Goal: Task Accomplishment & Management: Manage account settings

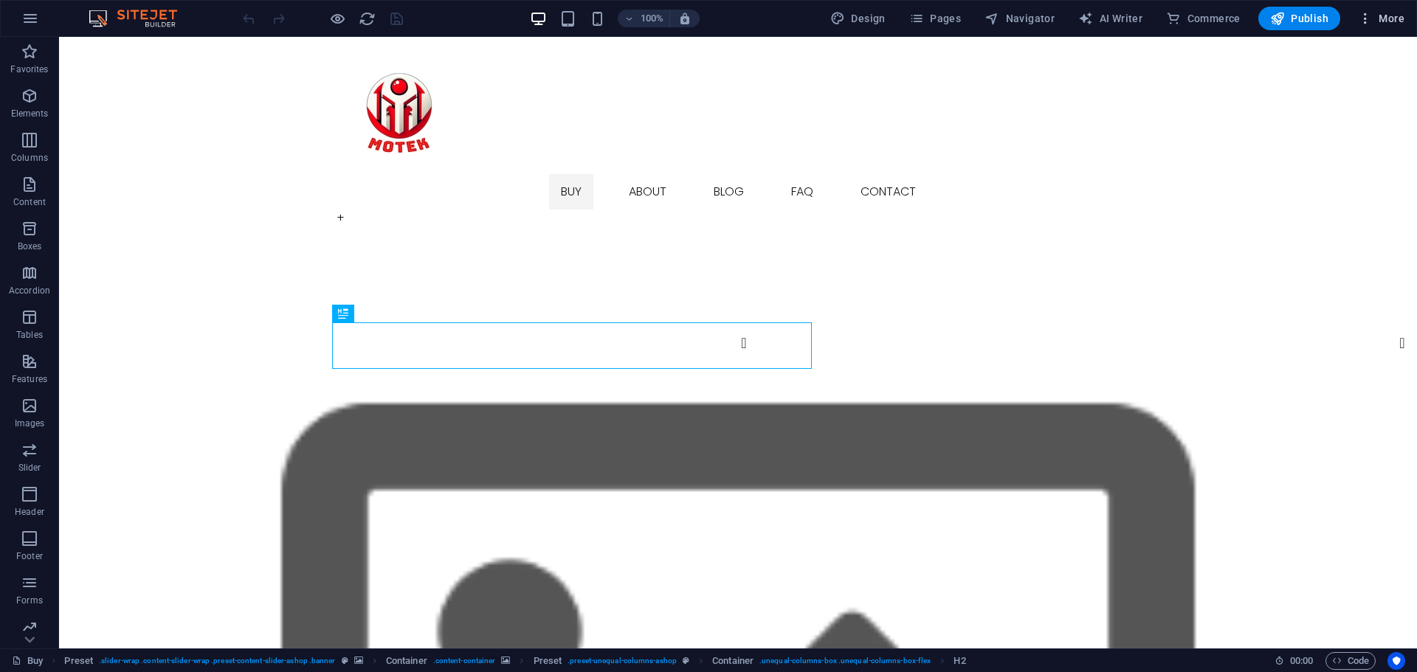
click at [1369, 16] on icon "button" at bounding box center [1365, 18] width 15 height 15
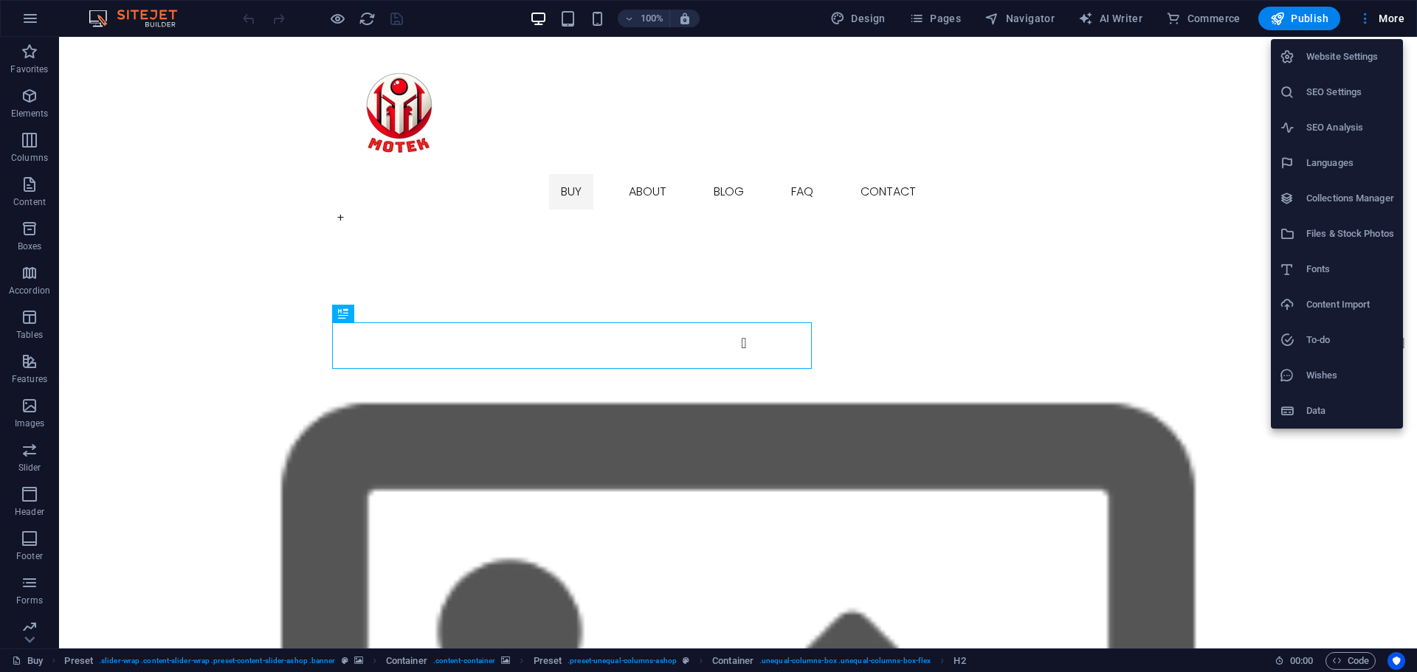
click at [256, 181] on div at bounding box center [708, 336] width 1417 height 672
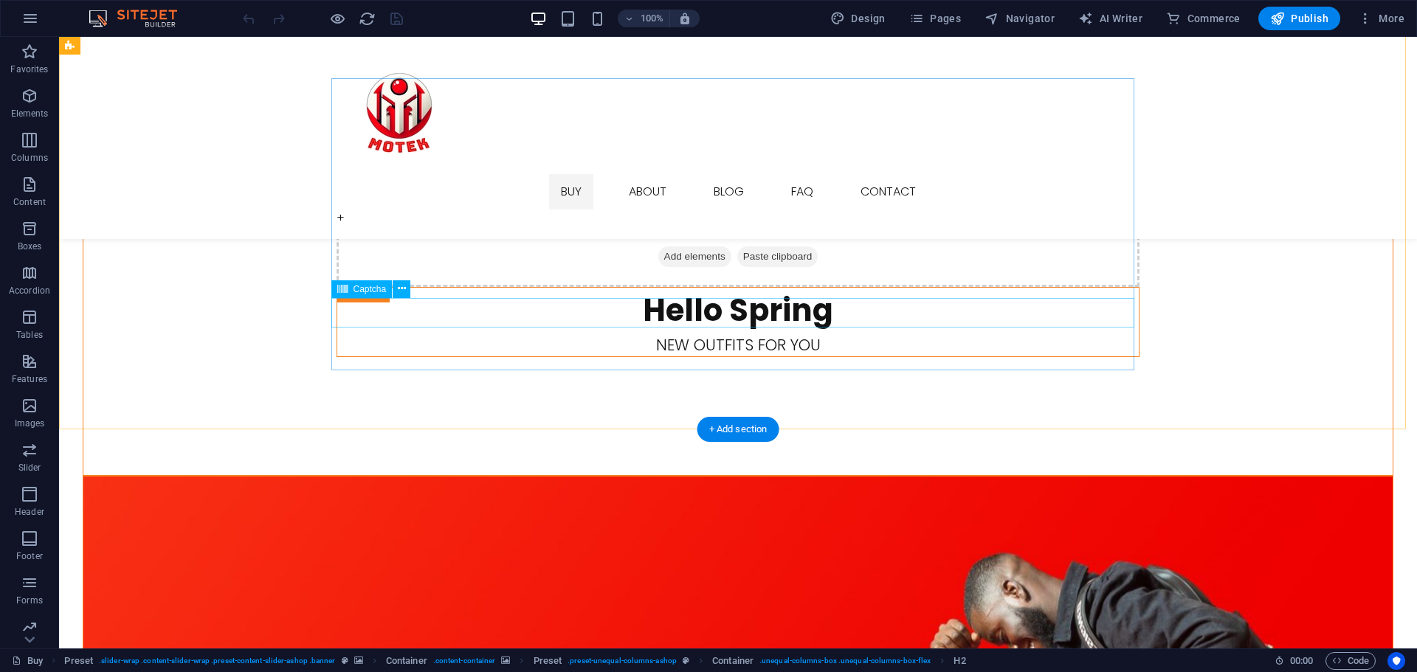
scroll to position [2436, 0]
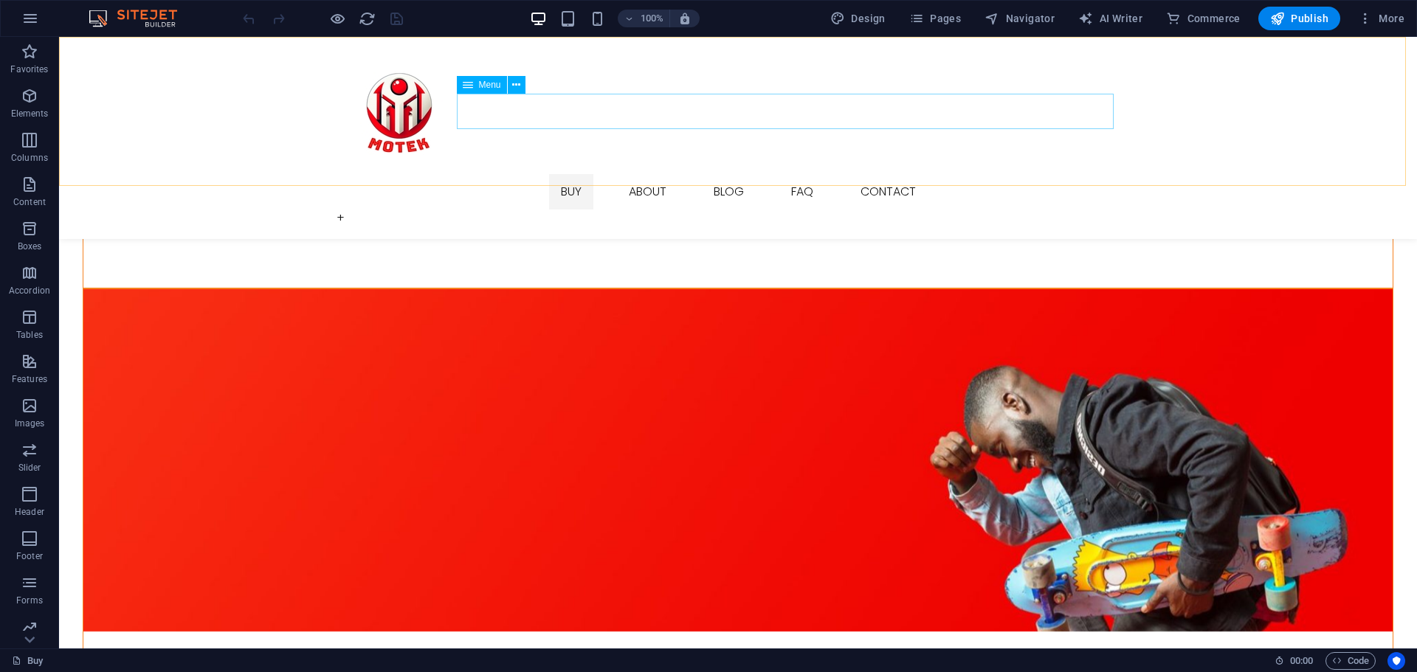
click at [699, 174] on nav "Buy About Blog FAQ Contact" at bounding box center [738, 191] width 803 height 35
click at [688, 174] on nav "Buy About Blog FAQ Contact" at bounding box center [738, 191] width 803 height 35
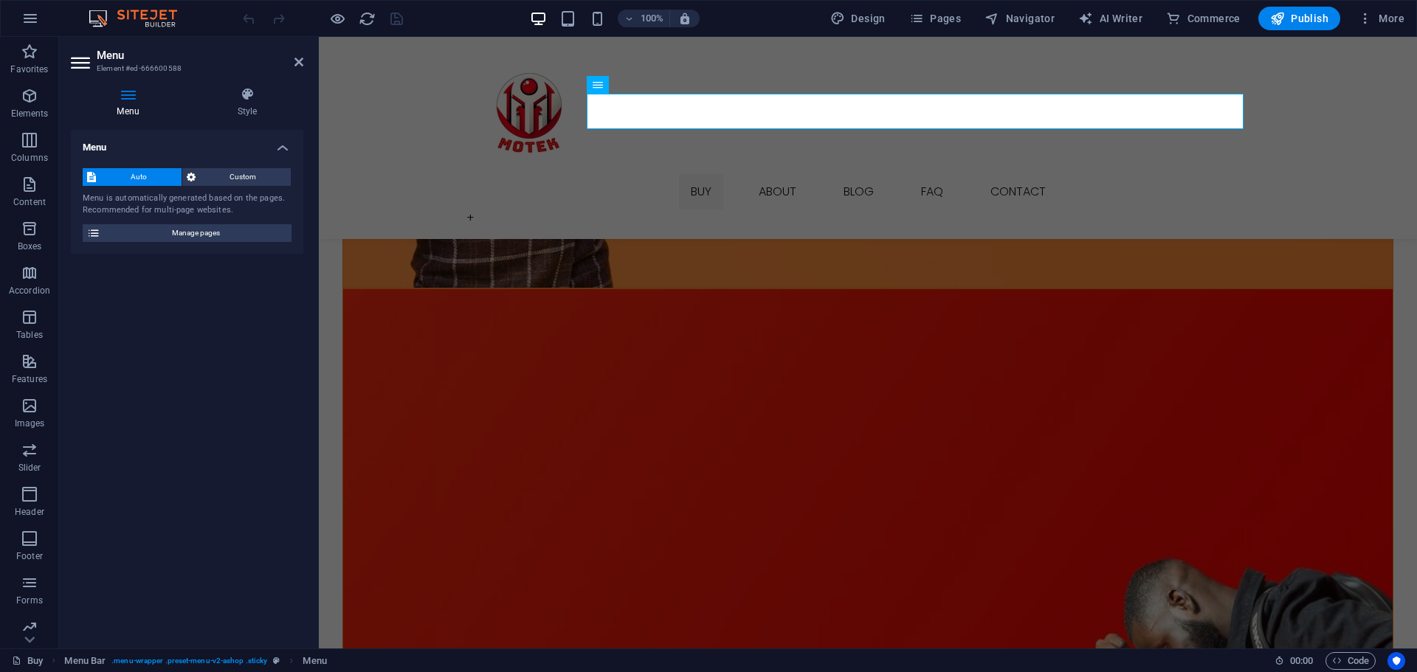
click at [274, 402] on div "Menu Auto Custom Menu is automatically generated based on the pages. Recommende…" at bounding box center [187, 383] width 233 height 507
click at [292, 60] on h2 "Menu" at bounding box center [200, 55] width 207 height 13
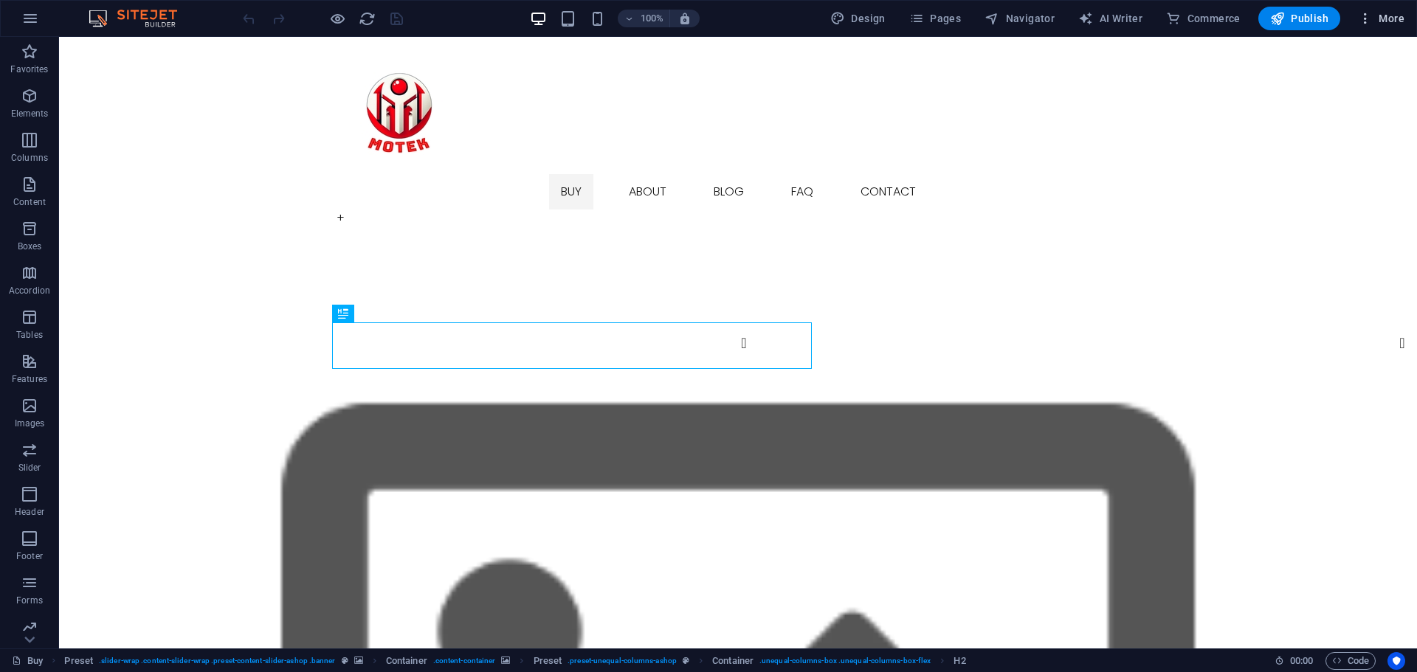
click at [1368, 17] on icon "button" at bounding box center [1365, 18] width 15 height 15
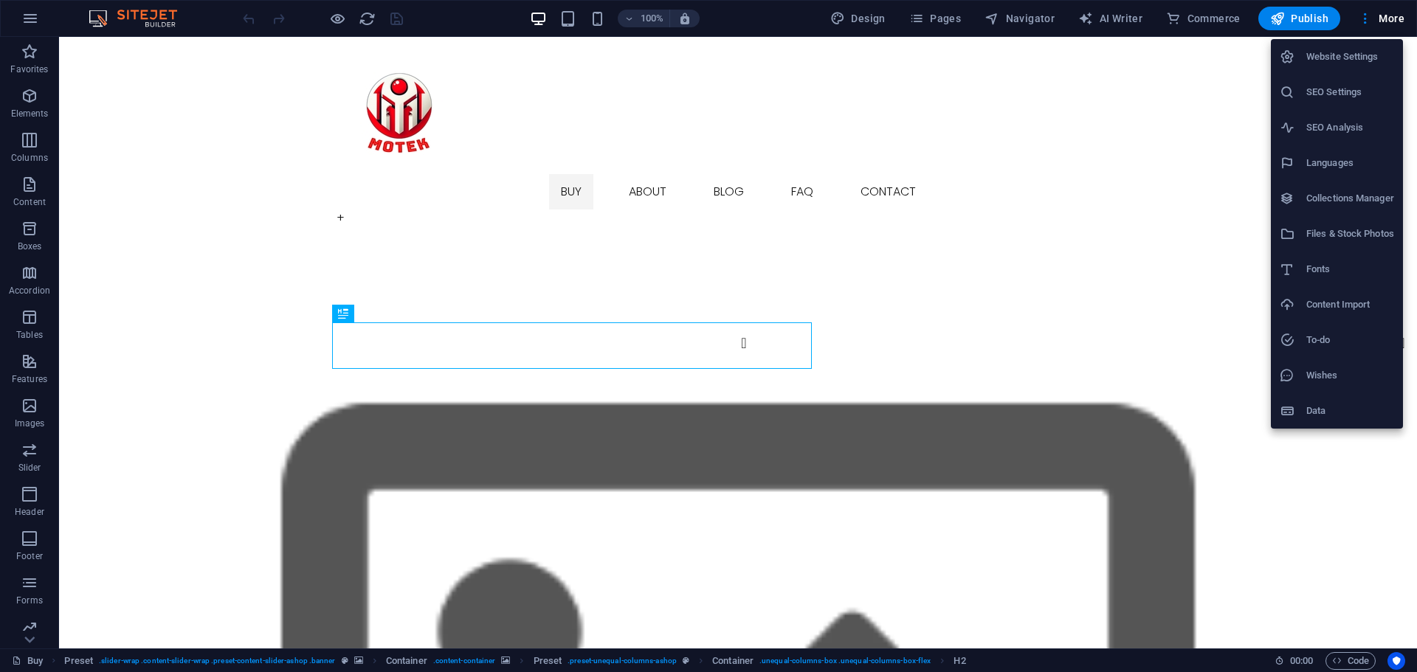
click at [1336, 62] on h6 "Website Settings" at bounding box center [1350, 57] width 88 height 18
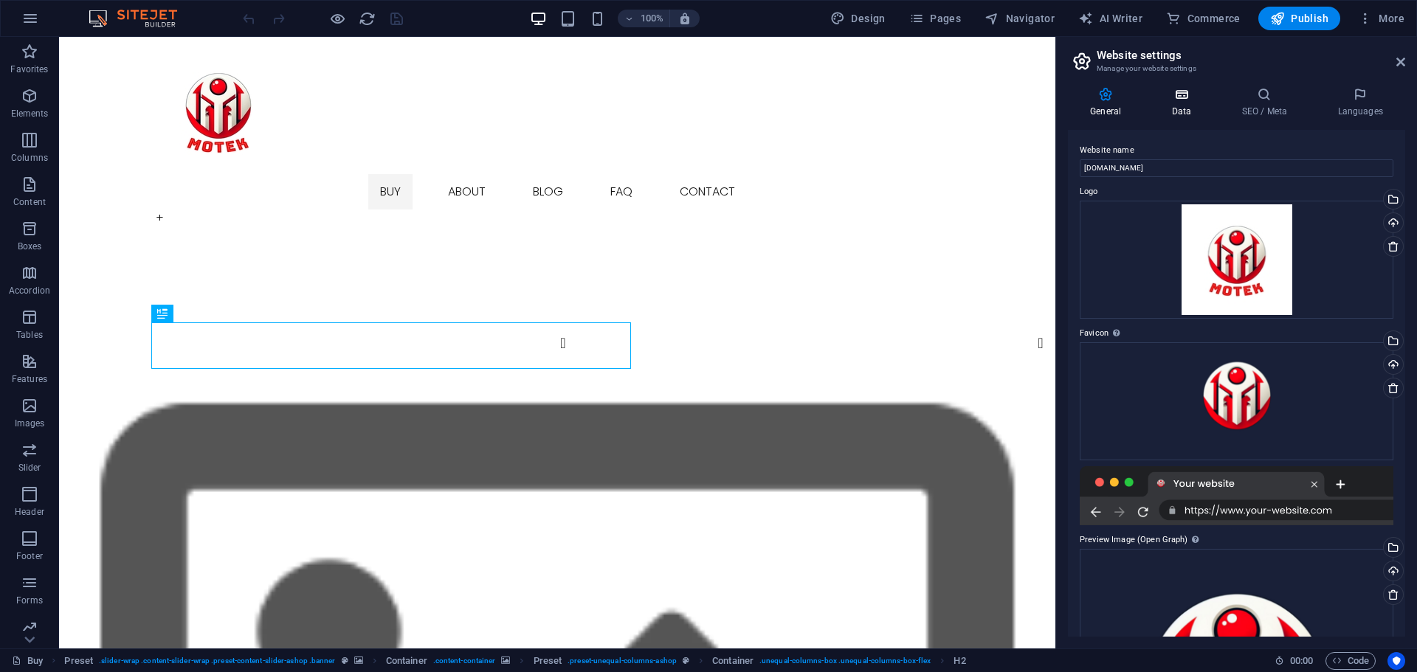
click at [1205, 98] on icon at bounding box center [1181, 94] width 64 height 15
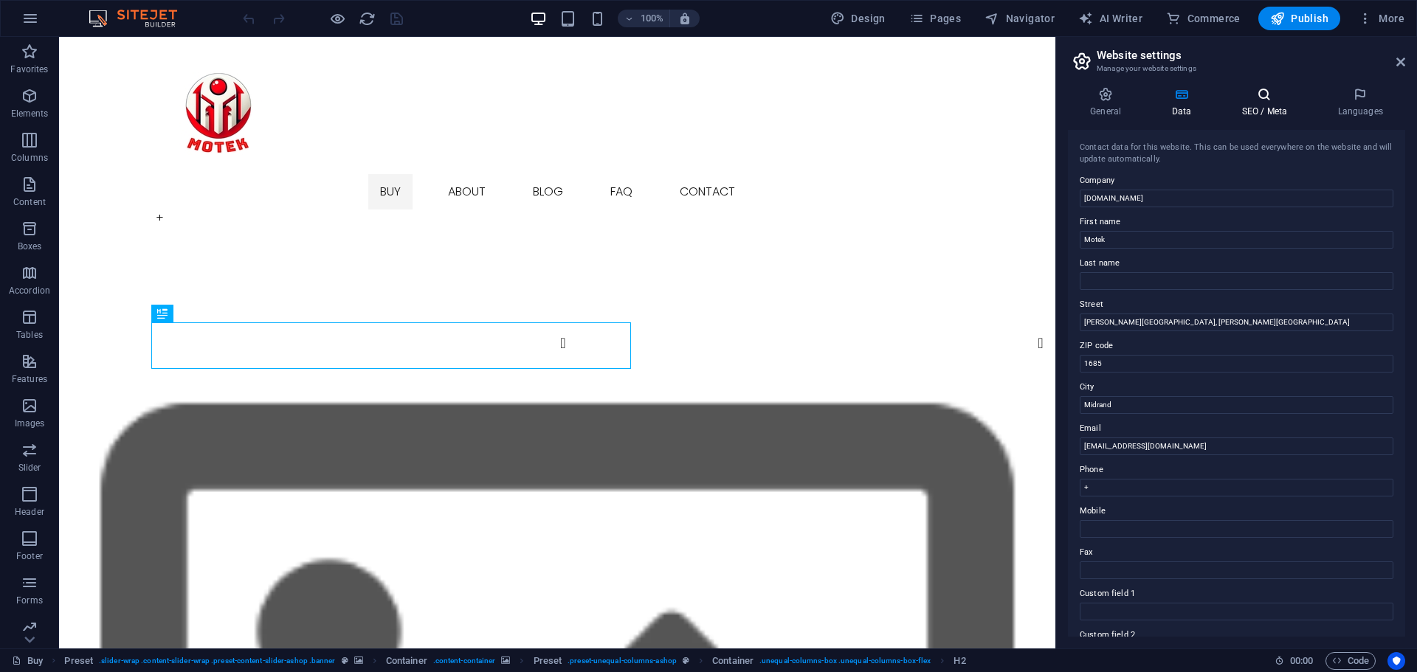
click at [1261, 102] on h4 "SEO / Meta" at bounding box center [1267, 102] width 96 height 31
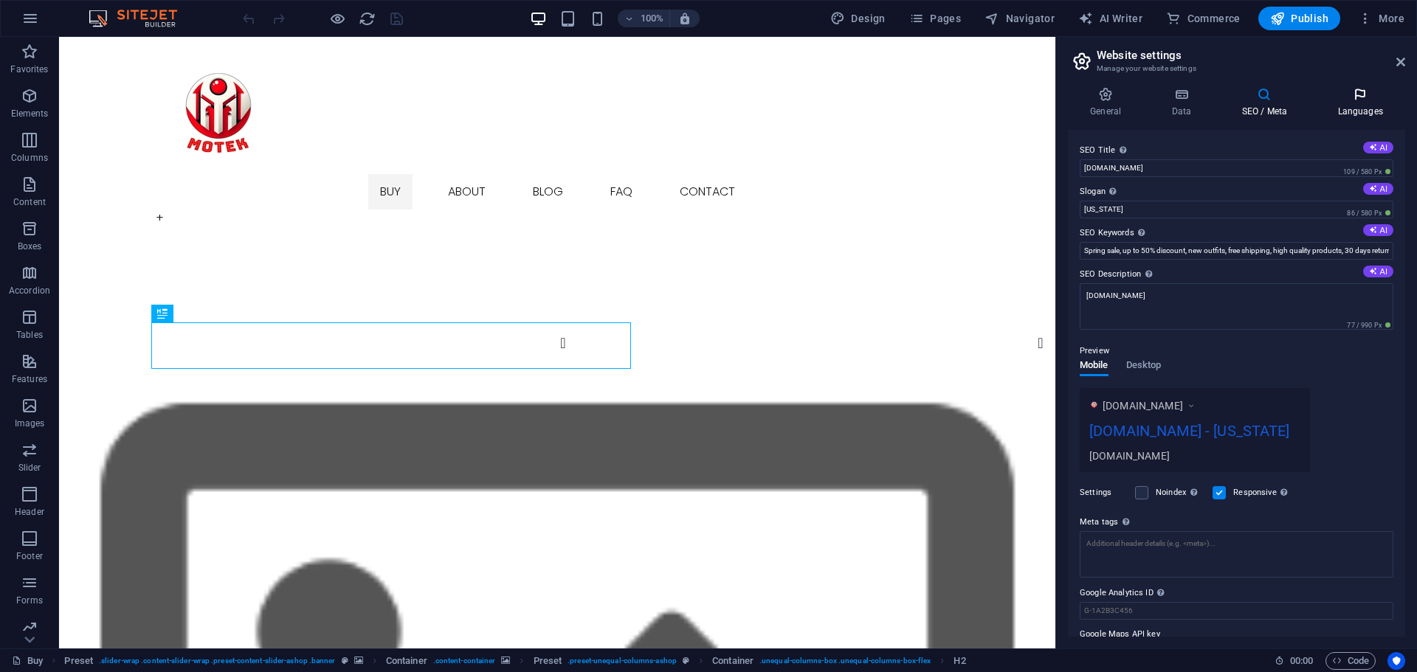
click at [1363, 104] on h4 "Languages" at bounding box center [1360, 102] width 90 height 31
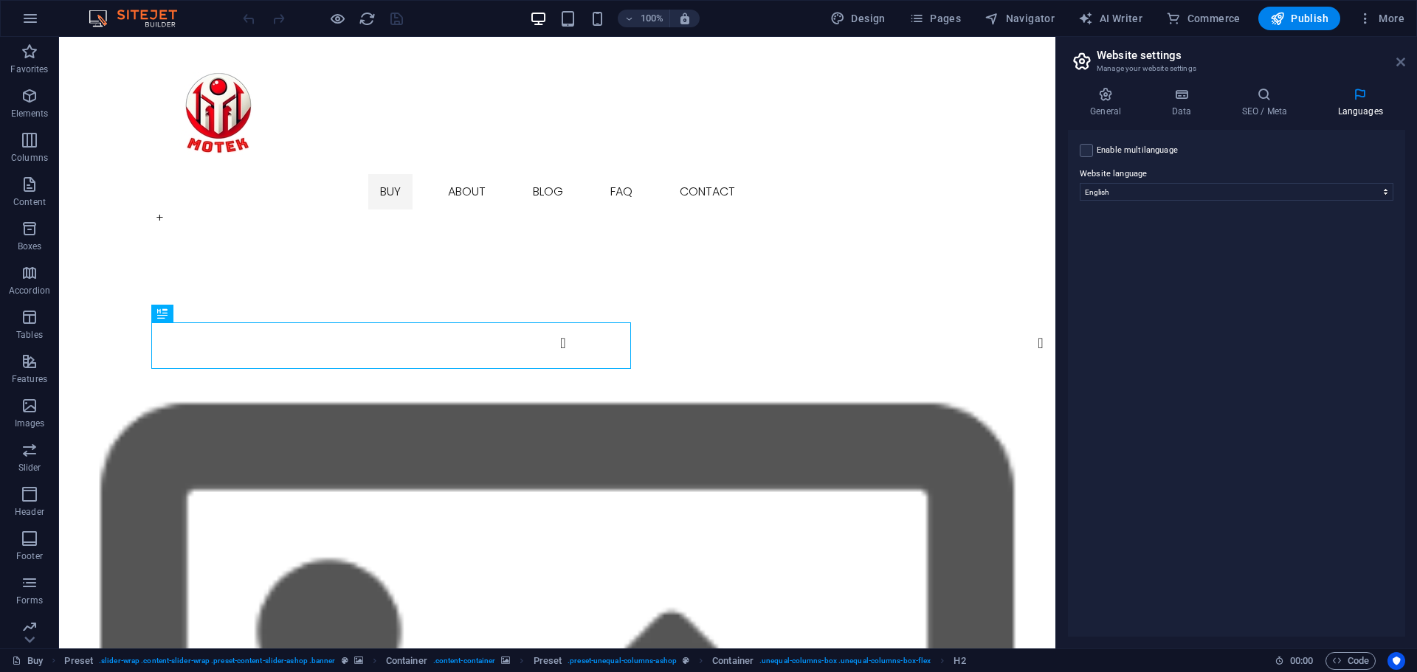
click at [1397, 56] on icon at bounding box center [1400, 62] width 9 height 12
